Goal: Obtain resource: Obtain resource

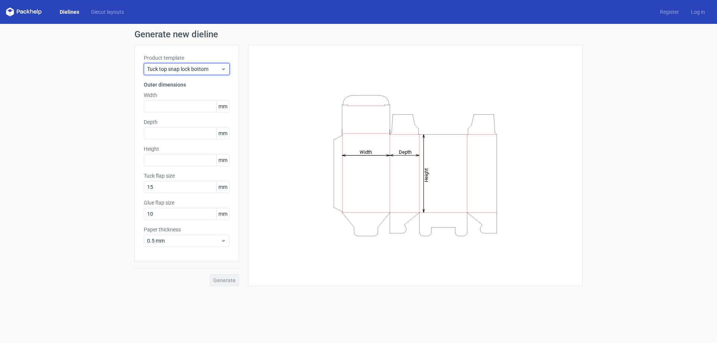
click at [184, 69] on span "Tuck top snap lock bottom" at bounding box center [184, 68] width 74 height 7
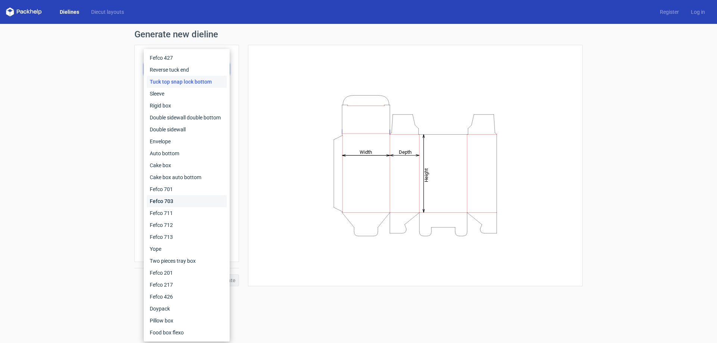
click at [170, 202] on div "Fefco 703" at bounding box center [187, 201] width 80 height 12
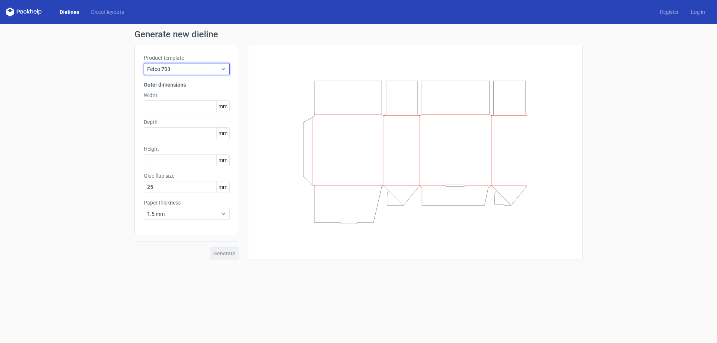
click at [178, 70] on span "Fefco 703" at bounding box center [184, 68] width 74 height 7
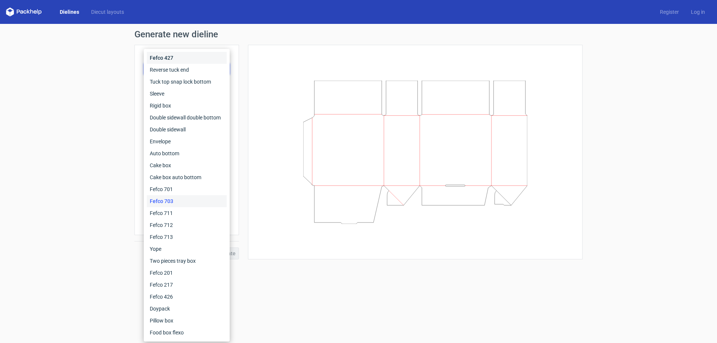
click at [171, 57] on div "Fefco 427" at bounding box center [187, 58] width 80 height 12
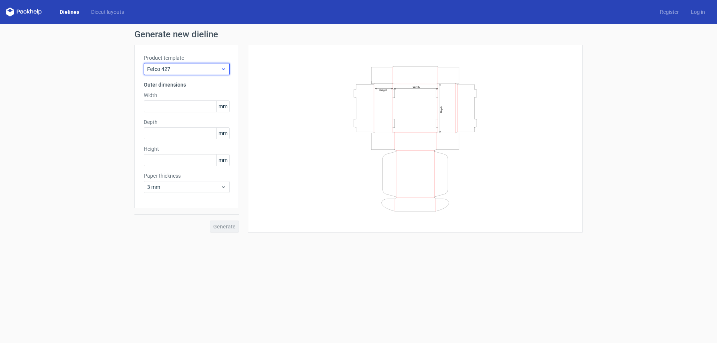
click at [174, 70] on span "Fefco 427" at bounding box center [184, 68] width 74 height 7
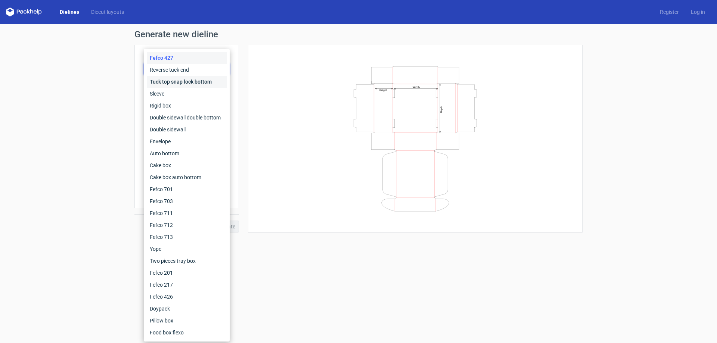
click at [172, 80] on div "Tuck top snap lock bottom" at bounding box center [187, 82] width 80 height 12
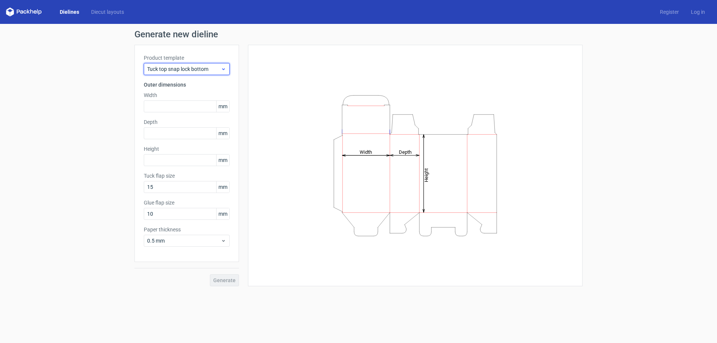
click at [182, 68] on span "Tuck top snap lock bottom" at bounding box center [184, 68] width 74 height 7
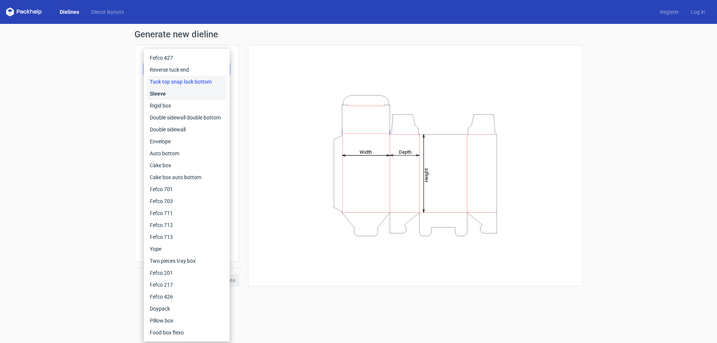
click at [169, 96] on div "Sleeve" at bounding box center [187, 94] width 80 height 12
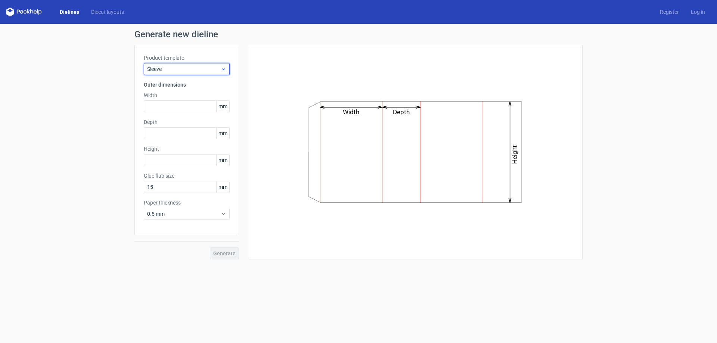
click at [180, 72] on span "Sleeve" at bounding box center [184, 68] width 74 height 7
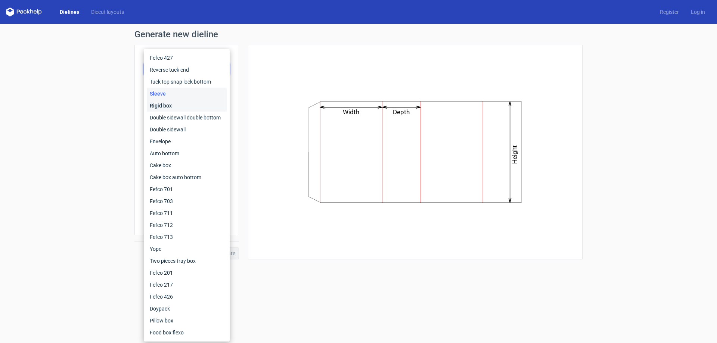
click at [166, 107] on div "Rigid box" at bounding box center [187, 106] width 80 height 12
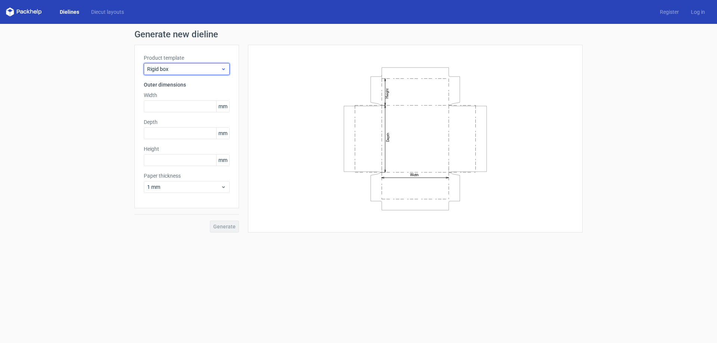
click at [180, 67] on span "Rigid box" at bounding box center [184, 68] width 74 height 7
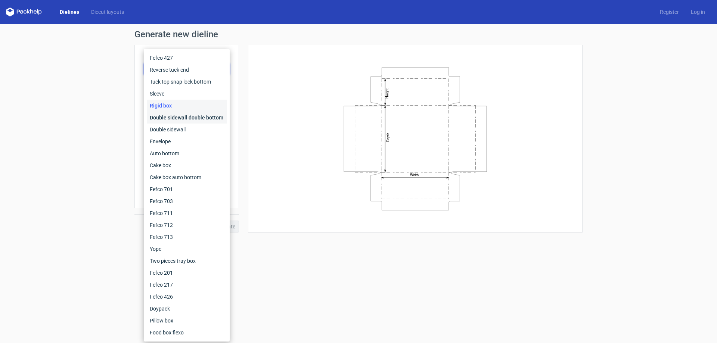
click at [164, 116] on div "Double sidewall double bottom" at bounding box center [187, 118] width 80 height 12
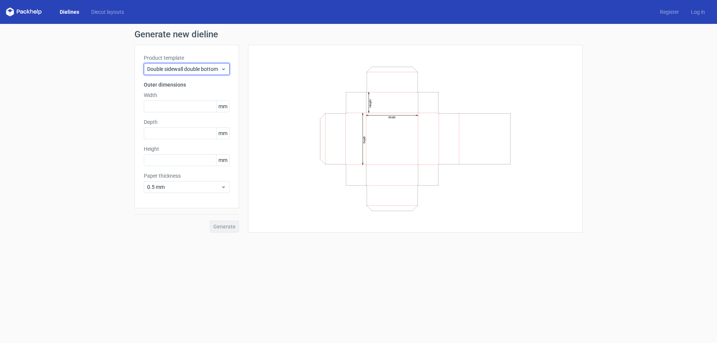
click at [170, 70] on span "Double sidewall double bottom" at bounding box center [184, 68] width 74 height 7
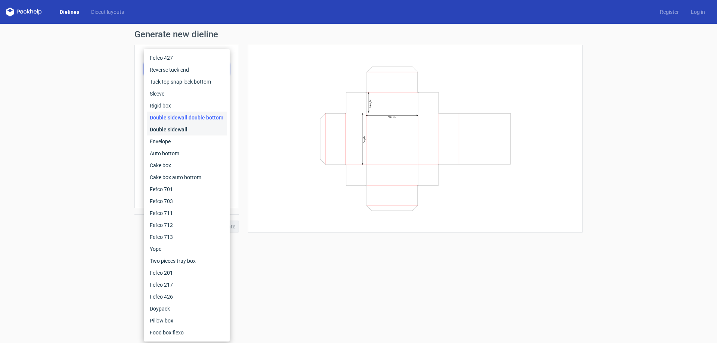
click at [164, 128] on div "Double sidewall" at bounding box center [187, 130] width 80 height 12
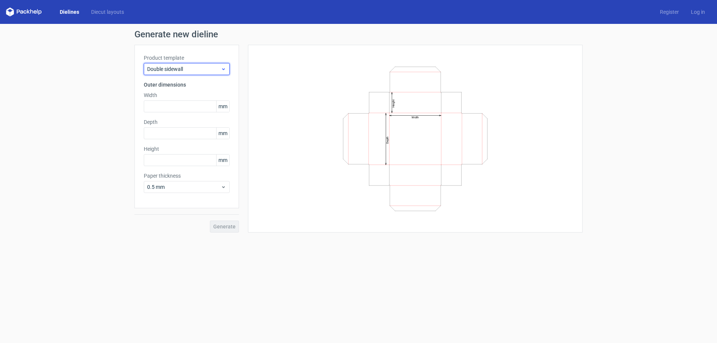
click at [169, 68] on span "Double sidewall" at bounding box center [184, 68] width 74 height 7
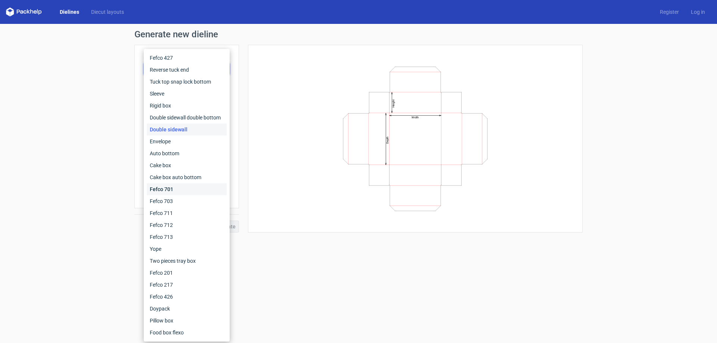
click at [172, 184] on div "Fefco 701" at bounding box center [187, 189] width 80 height 12
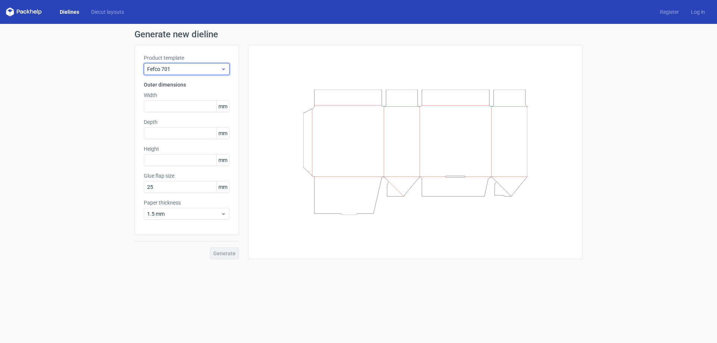
click at [184, 63] on div "Fefco 701" at bounding box center [187, 69] width 86 height 12
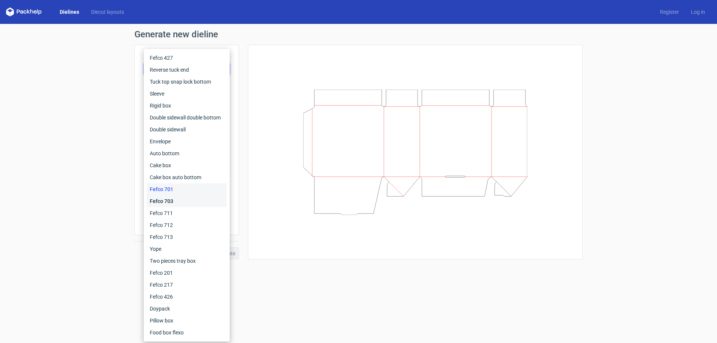
click at [162, 203] on div "Fefco 703" at bounding box center [187, 201] width 80 height 12
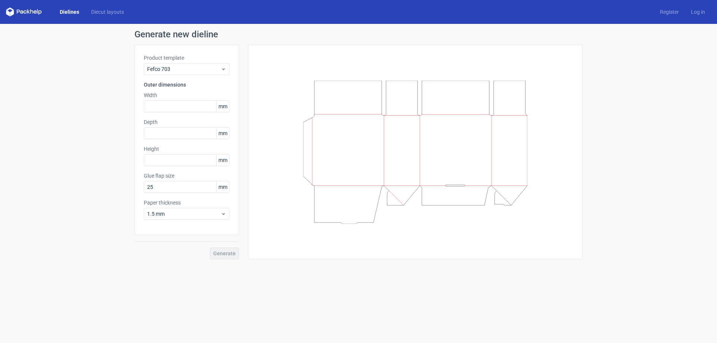
click at [158, 79] on div "Product template Fefco 703 Outer dimensions Width mm Depth mm Height mm Glue fl…" at bounding box center [186, 140] width 104 height 190
click at [158, 71] on span "Fefco 703" at bounding box center [184, 68] width 74 height 7
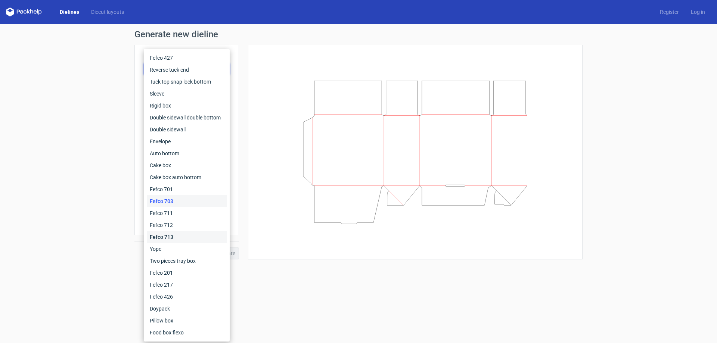
click at [171, 238] on div "Fefco 713" at bounding box center [187, 237] width 80 height 12
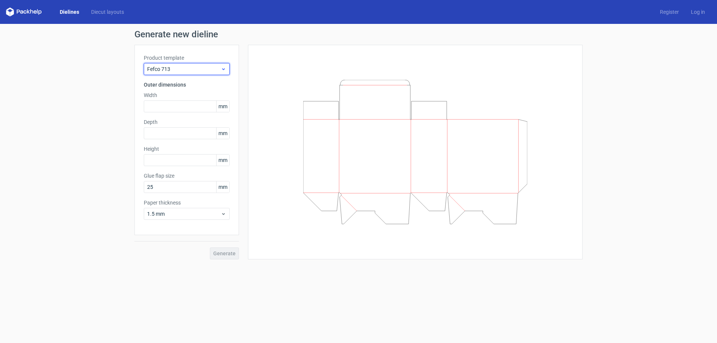
click at [172, 72] on span "Fefco 713" at bounding box center [184, 68] width 74 height 7
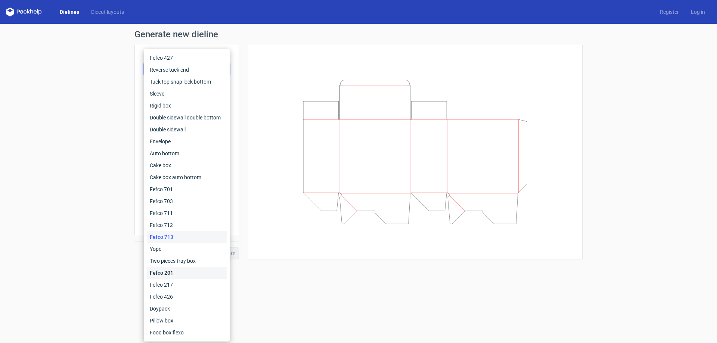
click at [169, 272] on div "Fefco 201" at bounding box center [187, 273] width 80 height 12
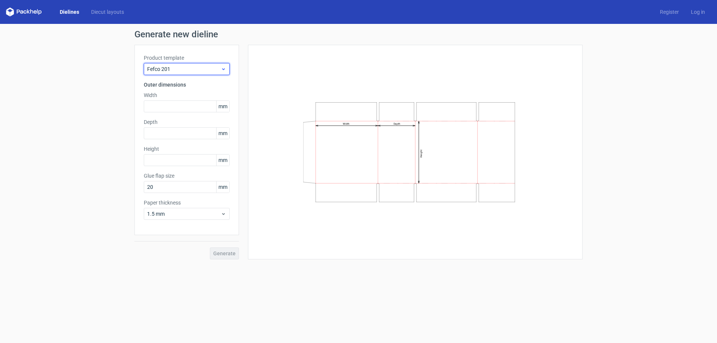
click at [178, 73] on div "Fefco 201" at bounding box center [187, 69] width 86 height 12
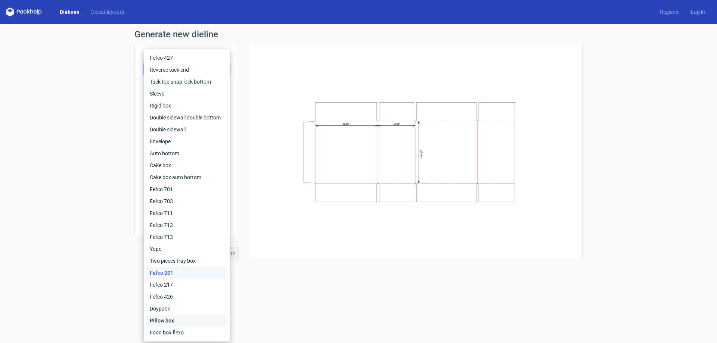
click at [180, 316] on div "Pillow box" at bounding box center [187, 321] width 80 height 12
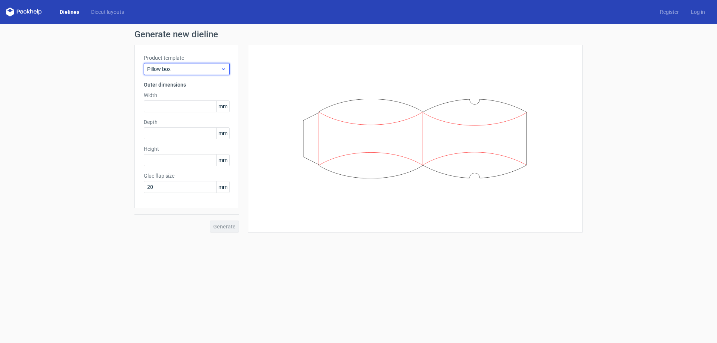
click at [182, 67] on span "Pillow box" at bounding box center [184, 68] width 74 height 7
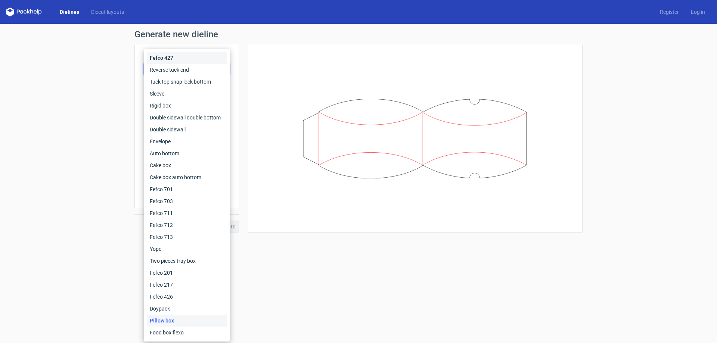
click at [166, 60] on div "Fefco 427" at bounding box center [187, 58] width 80 height 12
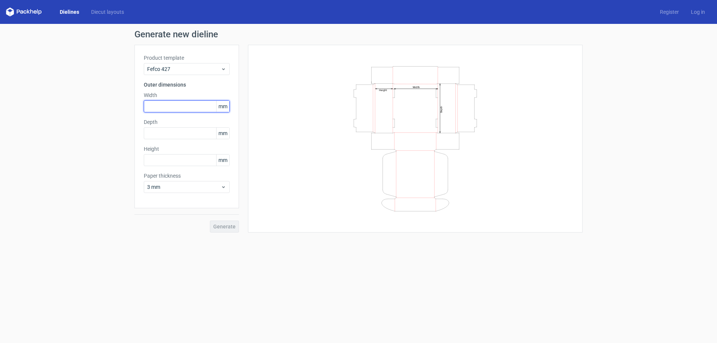
click at [166, 110] on input "text" at bounding box center [187, 106] width 86 height 12
type input "210"
click at [166, 129] on input "text" at bounding box center [187, 133] width 86 height 12
type input "8"
type input "90"
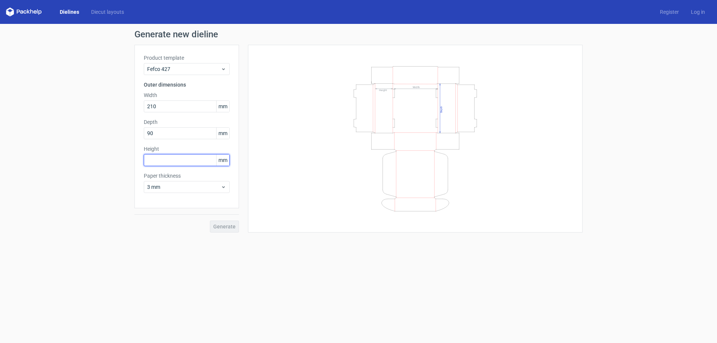
click at [162, 161] on input "text" at bounding box center [187, 160] width 86 height 12
type input "68"
click at [169, 187] on span "3 mm" at bounding box center [184, 186] width 74 height 7
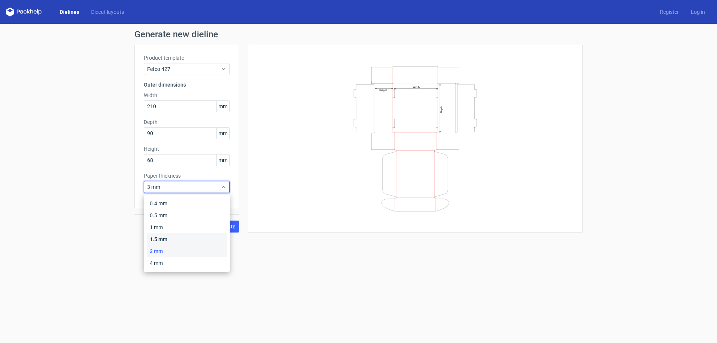
click at [173, 242] on div "1.5 mm" at bounding box center [187, 239] width 80 height 12
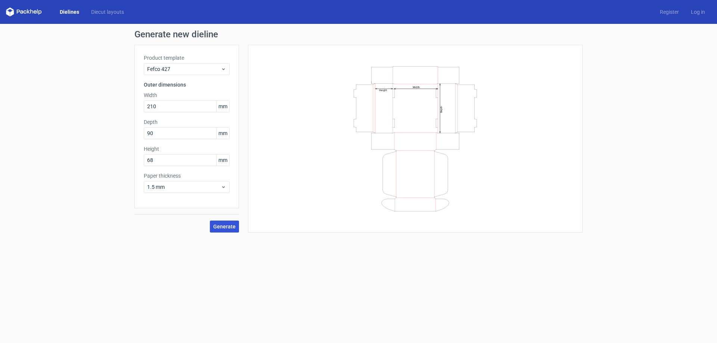
click at [221, 226] on span "Generate" at bounding box center [224, 226] width 22 height 5
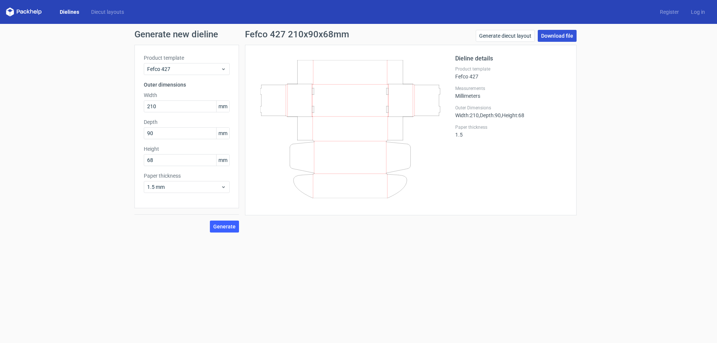
click at [553, 34] on link "Download file" at bounding box center [556, 36] width 39 height 12
click at [673, 152] on div "Generate new dieline Product template Fefco 427 Outer dimensions Width 210 mm D…" at bounding box center [358, 131] width 717 height 215
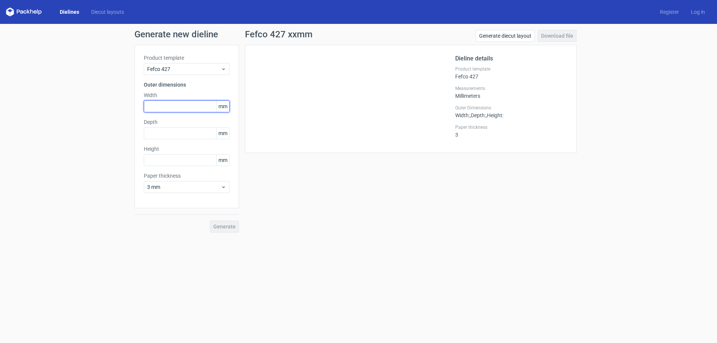
click at [161, 105] on input "text" at bounding box center [187, 106] width 86 height 12
type input "210"
click at [165, 130] on input "text" at bounding box center [187, 133] width 86 height 12
type input "90"
click at [172, 160] on input "text" at bounding box center [187, 160] width 86 height 12
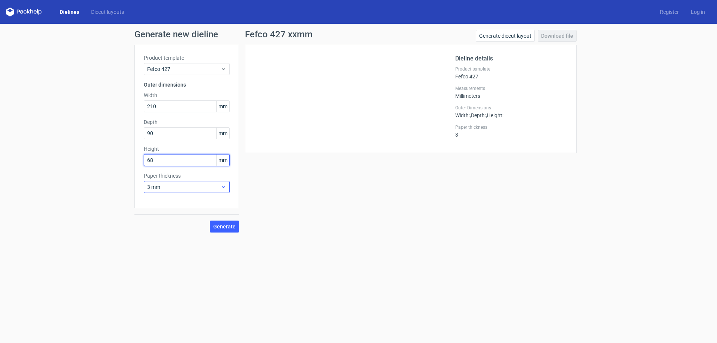
type input "68"
click at [166, 182] on div "3 mm" at bounding box center [187, 187] width 86 height 12
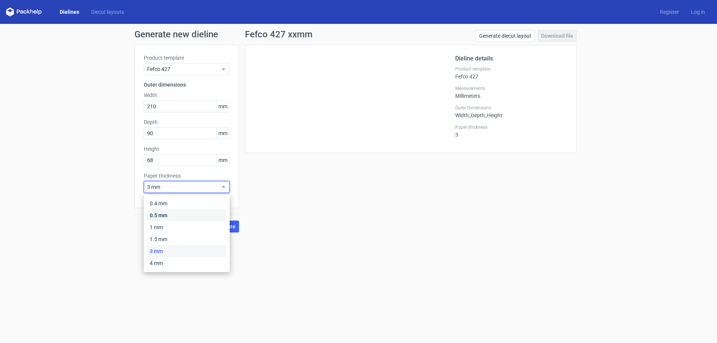
click at [164, 218] on div "0.5 mm" at bounding box center [187, 215] width 80 height 12
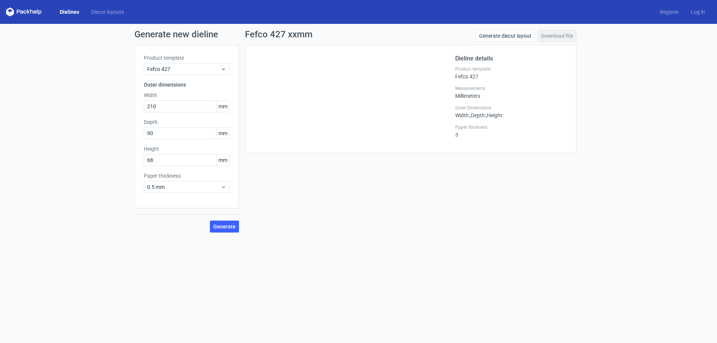
click at [172, 180] on div "Paper thickness 0.5 mm" at bounding box center [187, 182] width 86 height 21
click at [169, 189] on span "0.5 mm" at bounding box center [184, 186] width 74 height 7
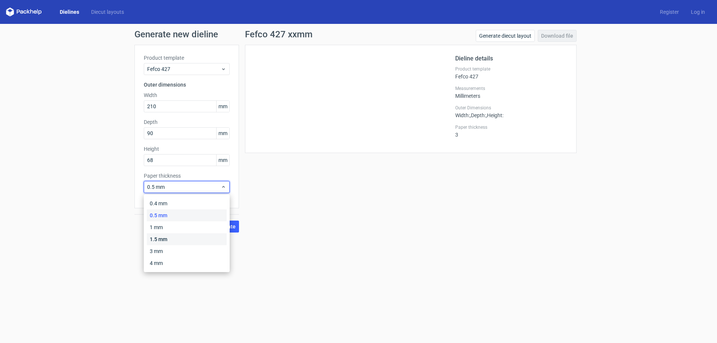
click at [157, 238] on div "1.5 mm" at bounding box center [187, 239] width 80 height 12
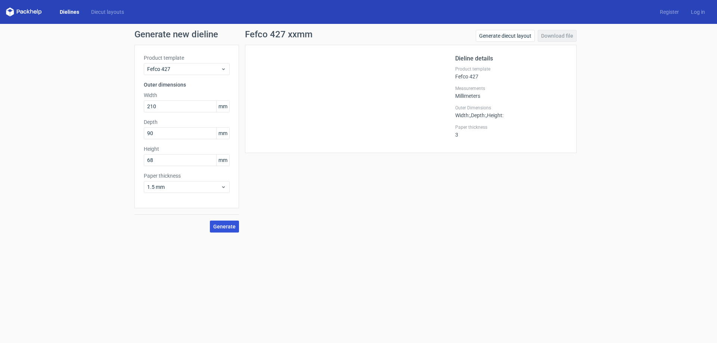
click at [216, 226] on span "Generate" at bounding box center [224, 226] width 22 height 5
click at [558, 32] on link "Download file" at bounding box center [556, 36] width 39 height 12
click at [343, 114] on icon at bounding box center [350, 129] width 180 height 138
click at [500, 34] on link "Generate diecut layout" at bounding box center [504, 36] width 59 height 12
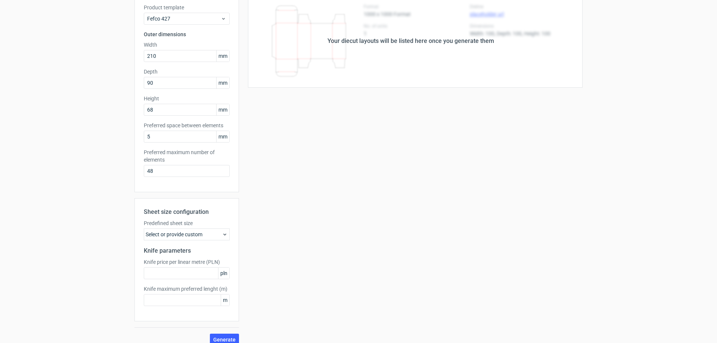
scroll to position [59, 0]
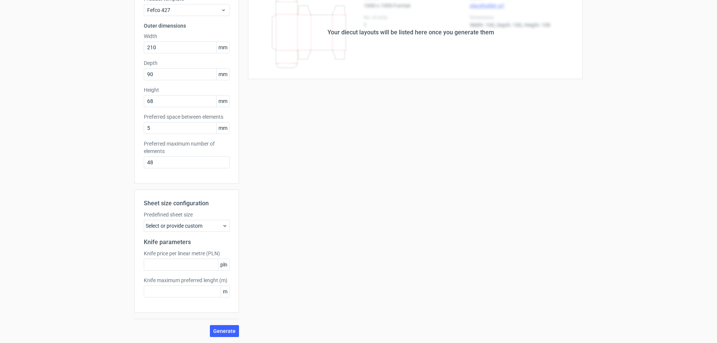
click at [197, 225] on div "Select or provide custom" at bounding box center [187, 226] width 86 height 12
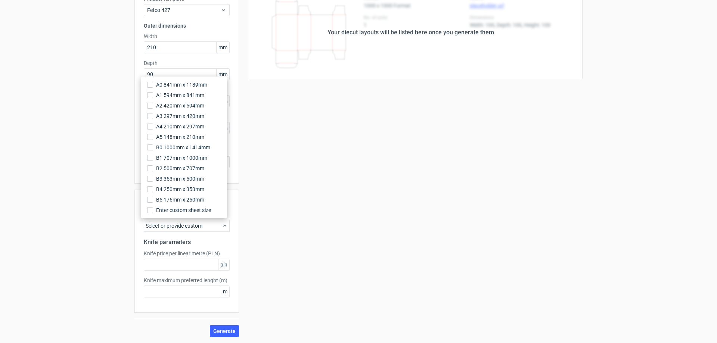
click at [197, 225] on div "Select or provide custom" at bounding box center [187, 226] width 86 height 12
click at [285, 209] on div "Your diecut layouts will be listed here once you generate them Height Depth Wid…" at bounding box center [410, 161] width 343 height 351
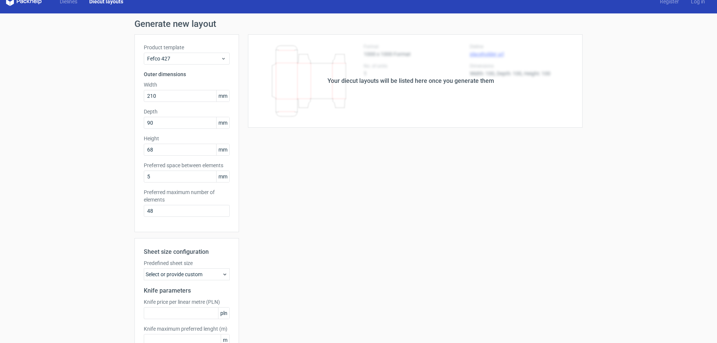
scroll to position [0, 0]
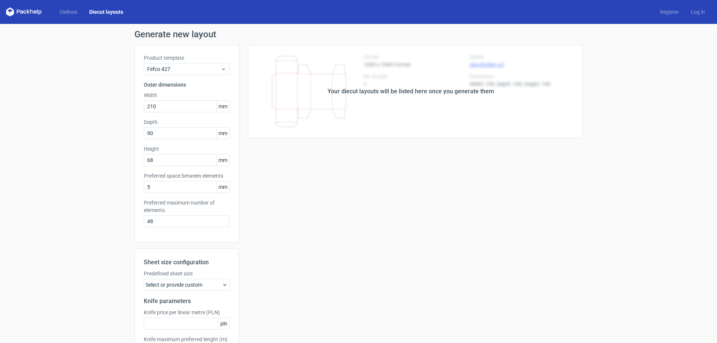
click at [371, 92] on div "Your diecut layouts will be listed here once you generate them" at bounding box center [410, 91] width 166 height 9
click at [159, 162] on input "68" at bounding box center [187, 160] width 86 height 12
type input "68"
click at [75, 190] on div "Generate new layout Product template Fefco 427 Outer dimensions Width 210 mm De…" at bounding box center [358, 213] width 717 height 378
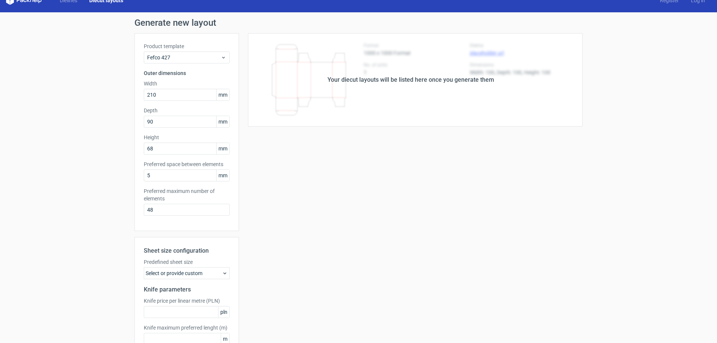
scroll to position [59, 0]
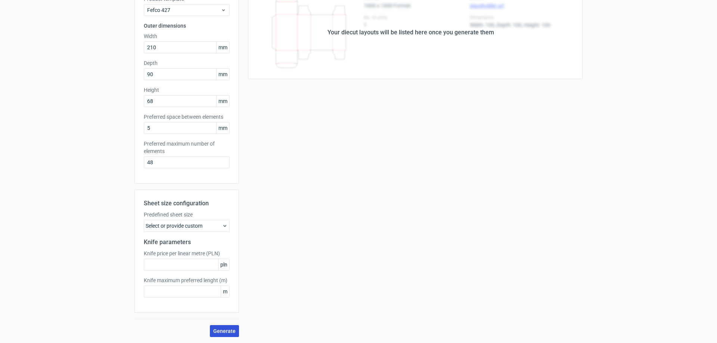
click at [224, 331] on span "Generate" at bounding box center [224, 330] width 22 height 5
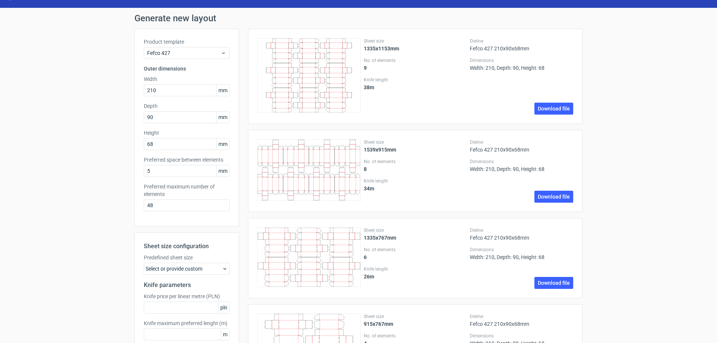
scroll to position [0, 0]
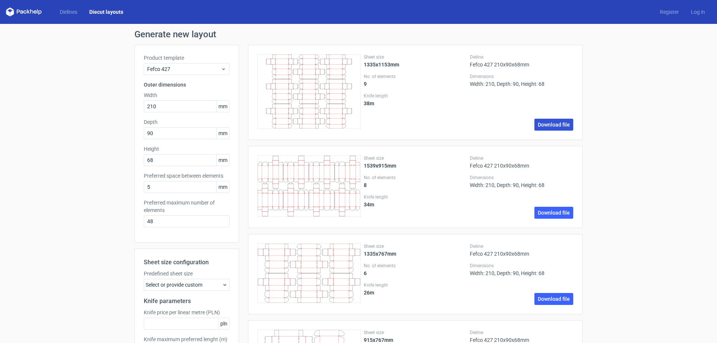
click at [543, 123] on link "Download file" at bounding box center [553, 125] width 39 height 12
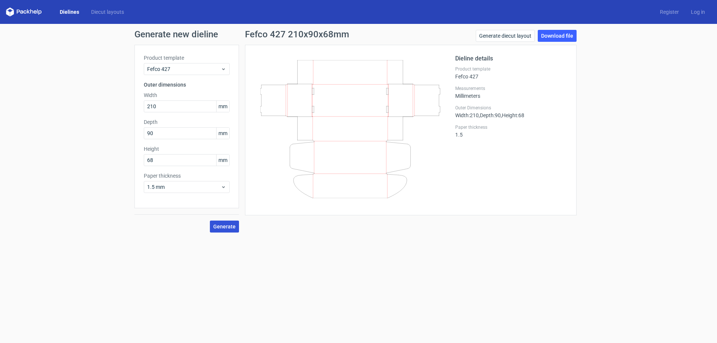
click at [219, 225] on span "Generate" at bounding box center [224, 226] width 22 height 5
click at [547, 36] on link "Download file" at bounding box center [556, 36] width 39 height 12
click at [499, 37] on link "Generate diecut layout" at bounding box center [504, 36] width 59 height 12
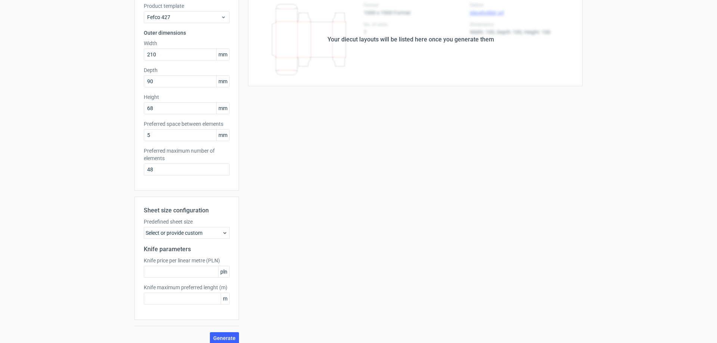
scroll to position [59, 0]
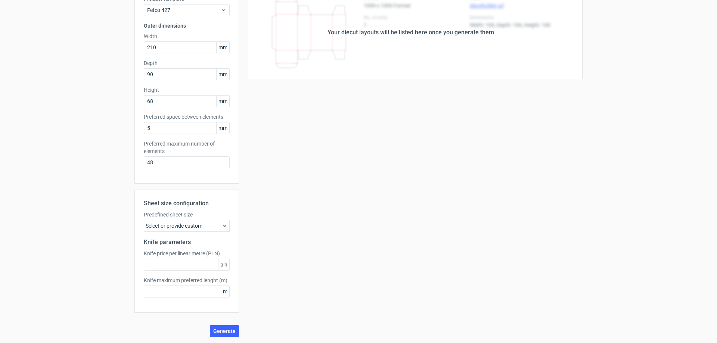
click at [196, 224] on div "Select or provide custom" at bounding box center [187, 226] width 86 height 12
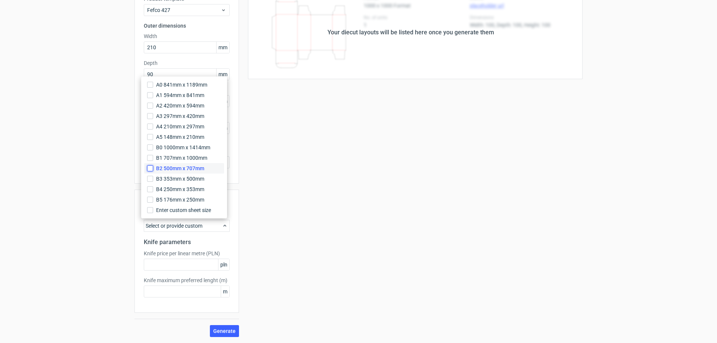
click at [149, 168] on input "B2 500mm x 707mm" at bounding box center [150, 168] width 6 height 6
click at [280, 255] on div "Your diecut layouts will be listed here once you generate them Height Depth Wid…" at bounding box center [410, 161] width 343 height 351
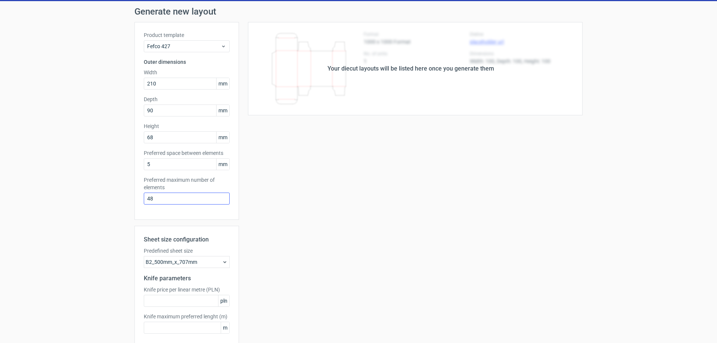
scroll to position [22, 0]
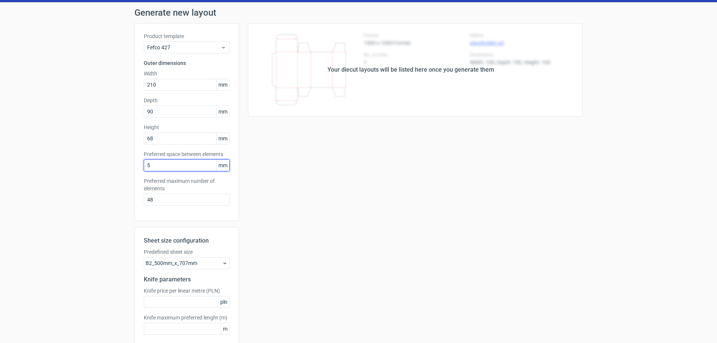
drag, startPoint x: 162, startPoint y: 168, endPoint x: 102, endPoint y: 168, distance: 60.8
click at [102, 168] on div "Generate new layout Product template Fefco 427 Outer dimensions Width 210 mm De…" at bounding box center [358, 191] width 717 height 378
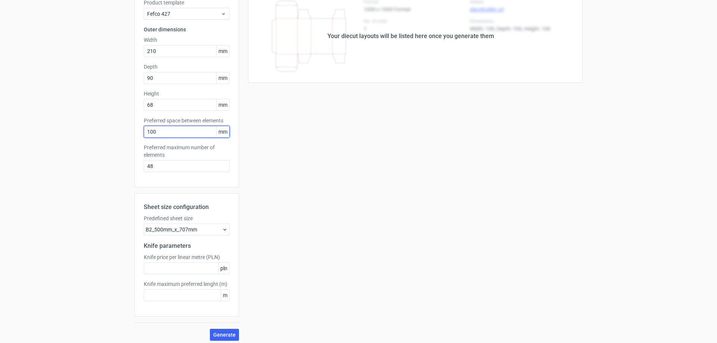
scroll to position [59, 0]
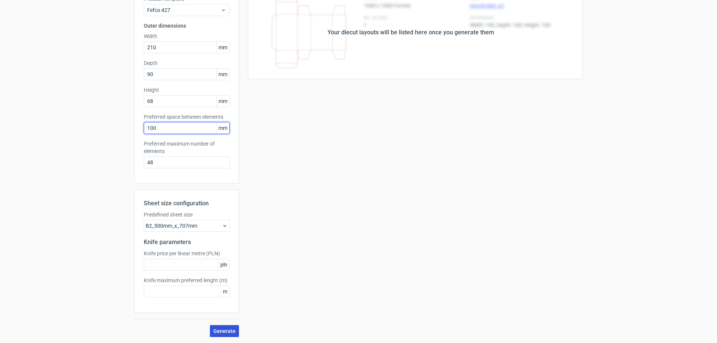
type input "100"
click at [226, 333] on span "Generate" at bounding box center [224, 330] width 22 height 5
click at [218, 332] on span "Generate" at bounding box center [224, 330] width 22 height 5
